Goal: Check status: Check status

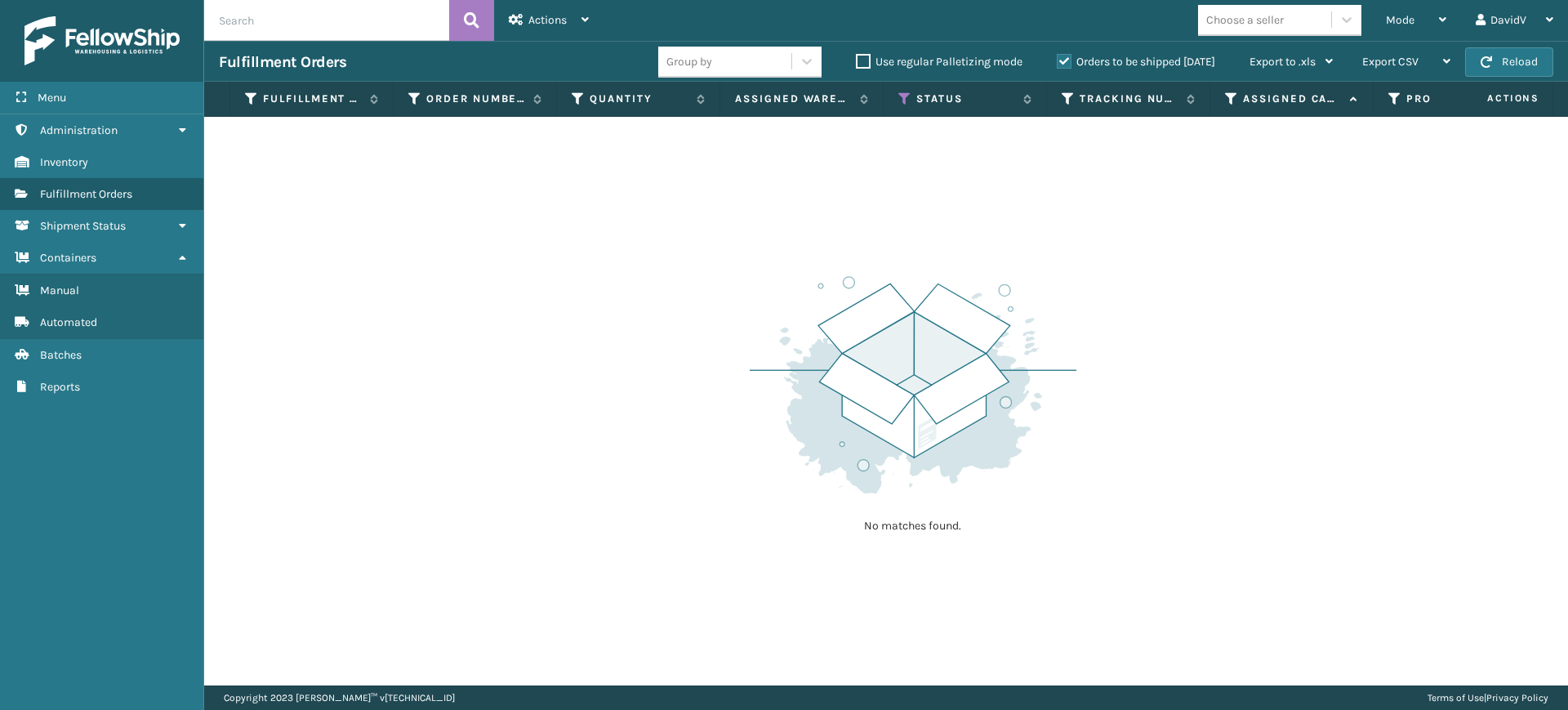
click at [1059, 60] on label "Orders to be shipped [DATE]" at bounding box center [1136, 62] width 159 height 14
click at [1058, 60] on input "Orders to be shipped [DATE]" at bounding box center [1057, 58] width 1 height 11
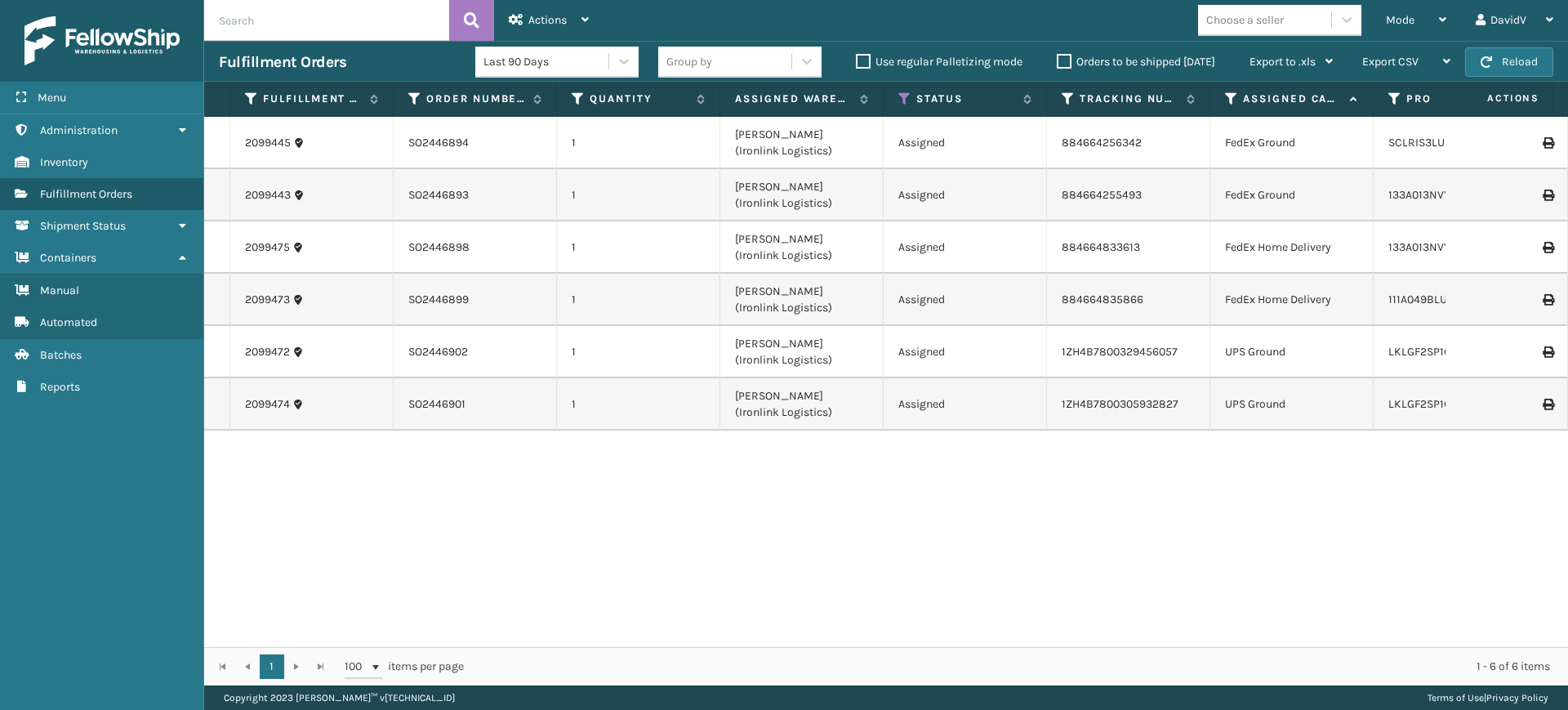
click at [1059, 60] on label "Orders to be shipped [DATE]" at bounding box center [1136, 62] width 159 height 14
click at [1058, 60] on input "Orders to be shipped [DATE]" at bounding box center [1057, 58] width 1 height 11
click at [1059, 60] on label "Orders to be shipped [DATE]" at bounding box center [1136, 62] width 159 height 14
click at [1058, 60] on input "Orders to be shipped [DATE]" at bounding box center [1057, 58] width 1 height 11
click at [1059, 60] on label "Orders to be shipped [DATE]" at bounding box center [1136, 62] width 159 height 14
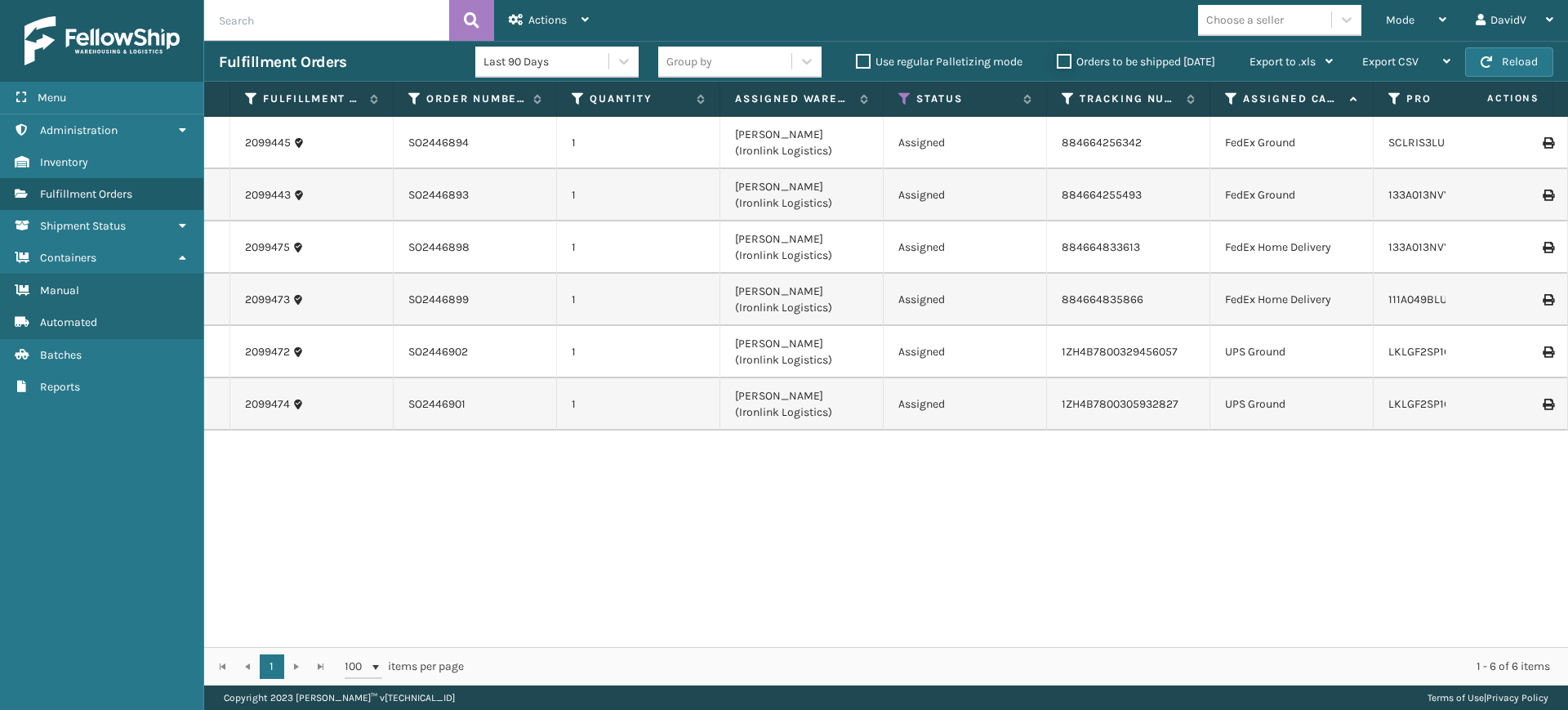
click at [1058, 60] on input "Orders to be shipped [DATE]" at bounding box center [1057, 58] width 1 height 11
click at [1063, 63] on label "Orders to be shipped [DATE]" at bounding box center [1136, 62] width 159 height 14
click at [1058, 63] on input "Orders to be shipped [DATE]" at bounding box center [1057, 58] width 1 height 11
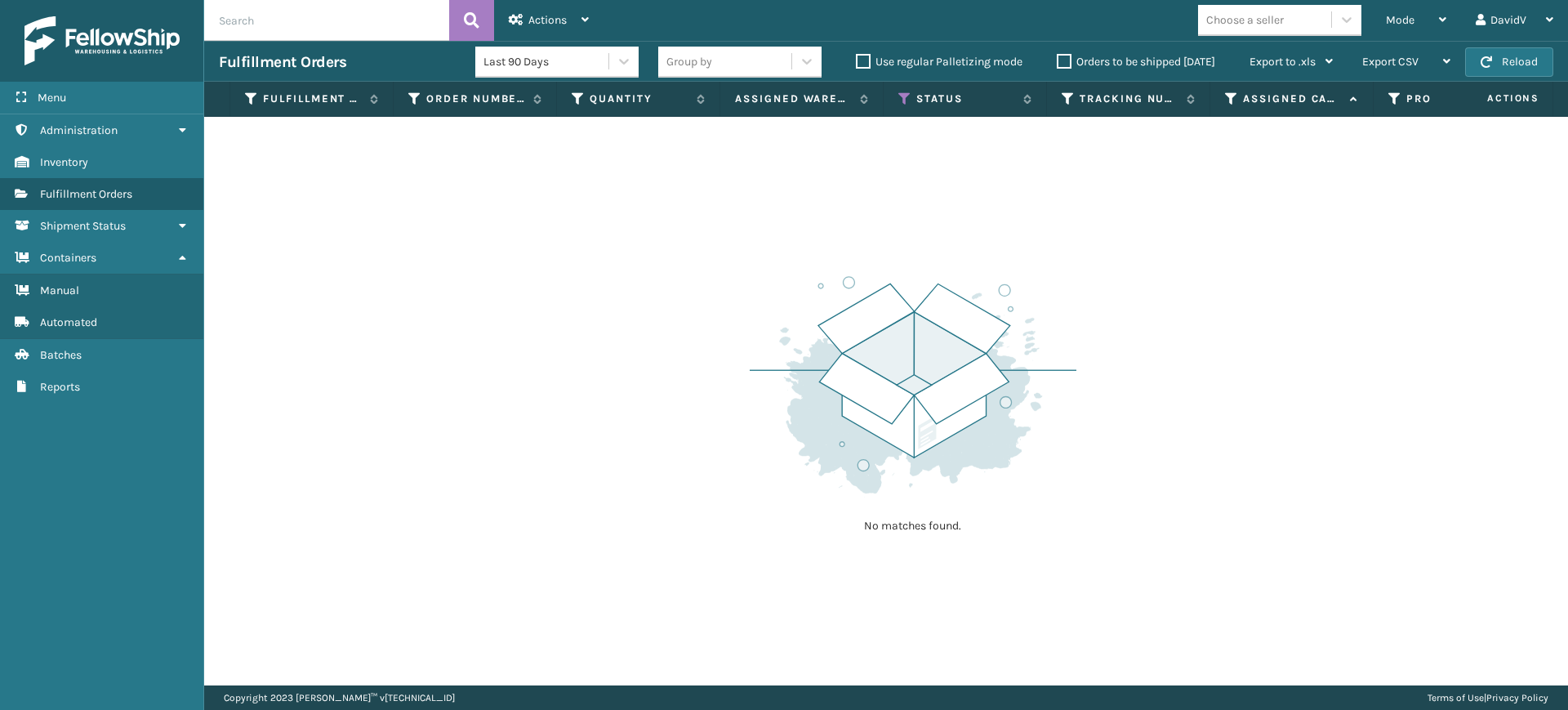
click at [1064, 62] on label "Orders to be shipped [DATE]" at bounding box center [1136, 62] width 159 height 14
click at [1058, 62] on input "Orders to be shipped [DATE]" at bounding box center [1057, 58] width 1 height 11
click at [1066, 65] on label "Orders to be shipped [DATE]" at bounding box center [1136, 62] width 159 height 14
click at [1058, 63] on input "Orders to be shipped [DATE]" at bounding box center [1057, 58] width 1 height 11
click at [1066, 65] on label "Orders to be shipped [DATE]" at bounding box center [1136, 62] width 159 height 14
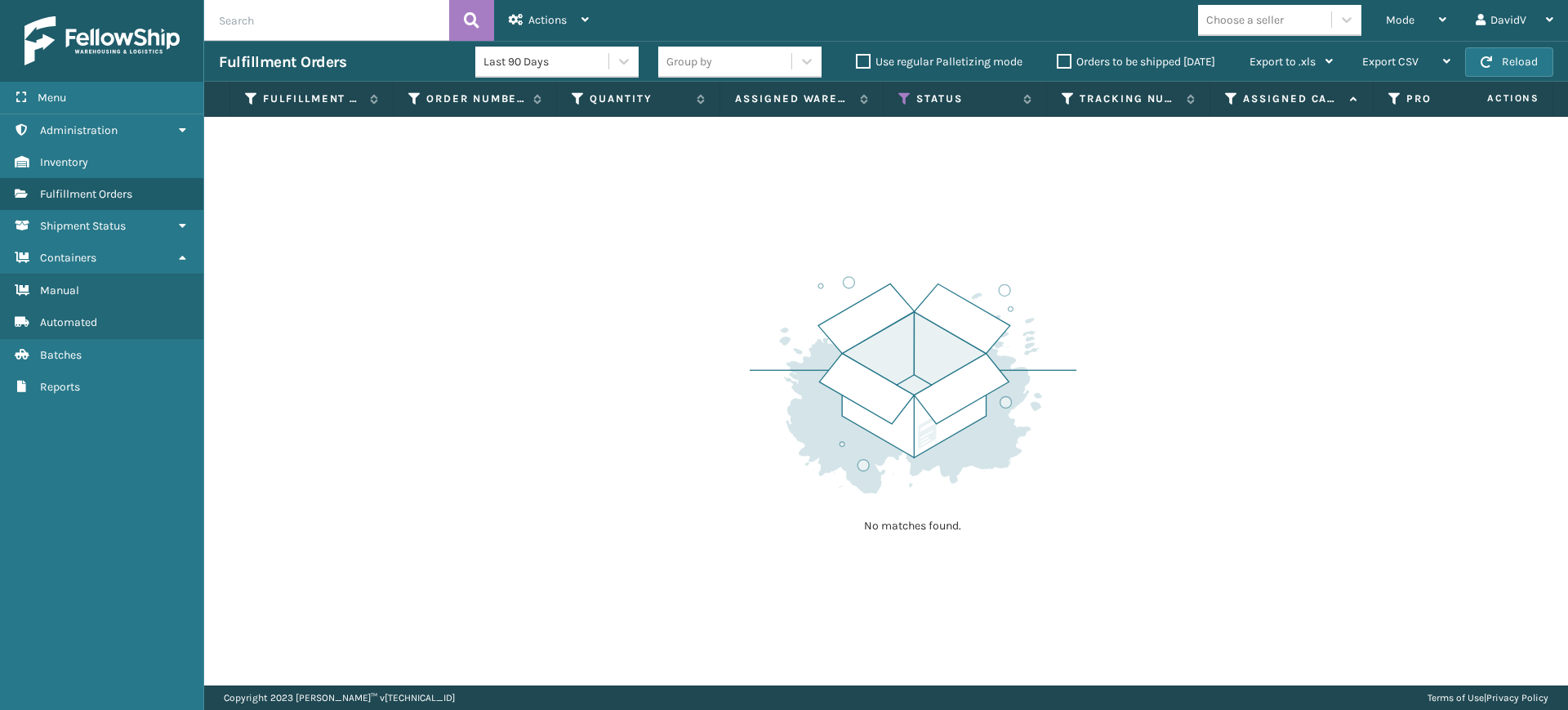
click at [1058, 63] on input "Orders to be shipped [DATE]" at bounding box center [1057, 58] width 1 height 11
